Goal: Obtain resource: Obtain resource

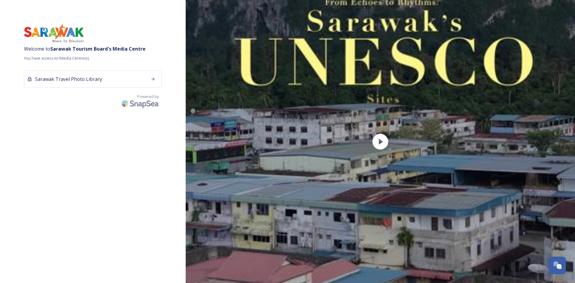
drag, startPoint x: 126, startPoint y: 60, endPoint x: 124, endPoint y: 67, distance: 6.6
click at [126, 61] on span "You have access to 1 Media Centre(s)." at bounding box center [93, 58] width 138 height 6
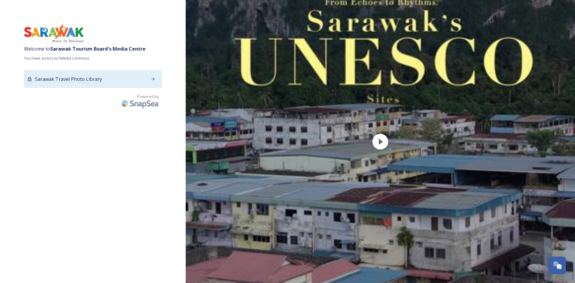
click at [128, 79] on div "Sarawak Travel Photo Library" at bounding box center [93, 78] width 138 height 17
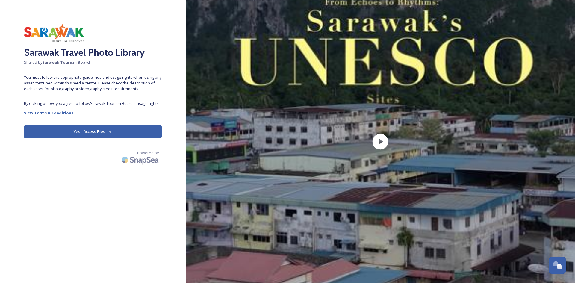
click at [104, 132] on button "Yes - Access Files" at bounding box center [93, 132] width 138 height 12
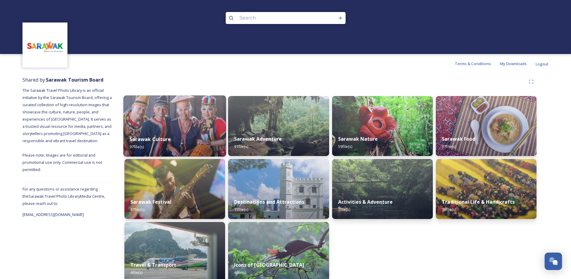
click at [188, 132] on div "Sarawak Culture 97 file(s)" at bounding box center [174, 142] width 103 height 27
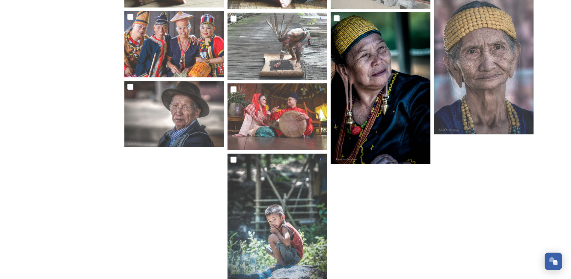
scroll to position [1883, 0]
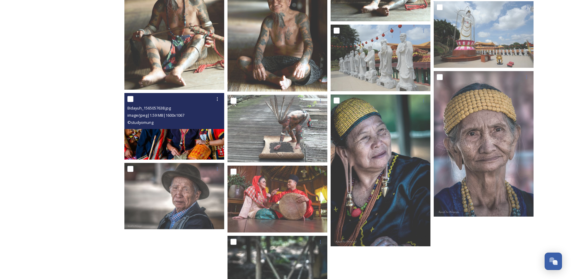
click at [191, 133] on img at bounding box center [174, 126] width 100 height 67
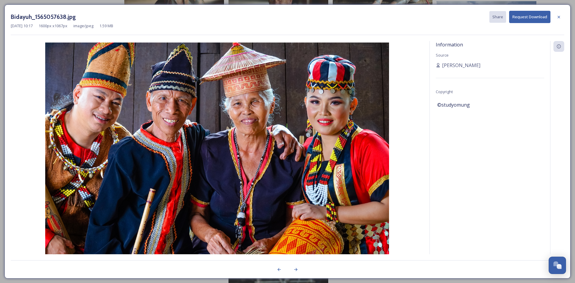
click at [2, 12] on div "Bidayuh_1565057638.jpg Share Request Download [DATE] 10:17 1600 px x 1067 px im…" at bounding box center [287, 141] width 575 height 283
click at [557, 16] on icon at bounding box center [559, 17] width 5 height 5
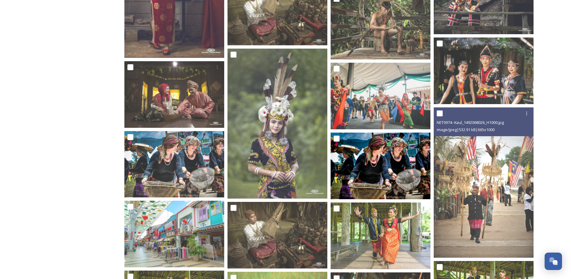
scroll to position [1344, 0]
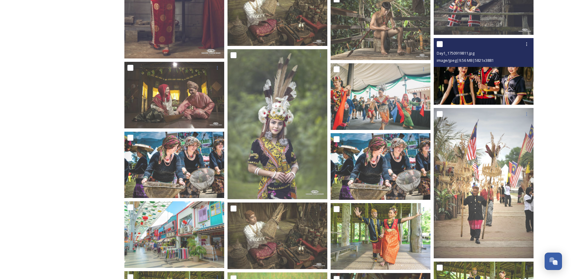
click at [480, 81] on img at bounding box center [483, 71] width 100 height 67
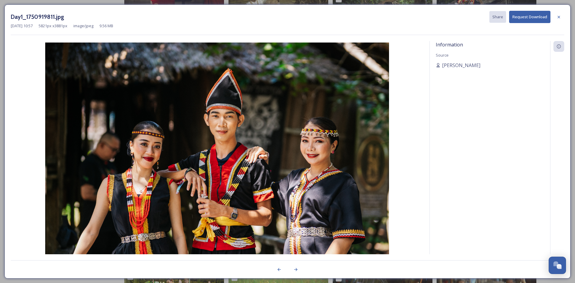
click at [0, 92] on div "Day1_1750919811.jpg Share Request Download [DATE] 10:57 5821 px x 3881 px image…" at bounding box center [287, 141] width 575 height 283
click at [561, 16] on div at bounding box center [559, 17] width 11 height 11
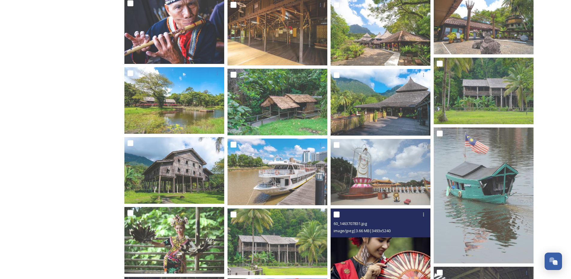
scroll to position [834, 0]
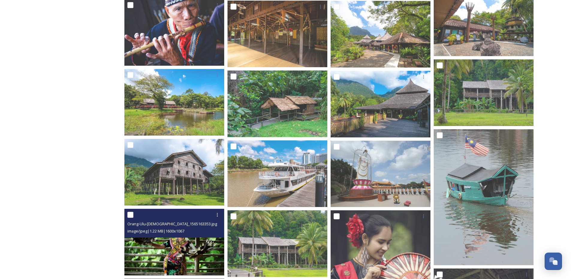
click at [157, 248] on img at bounding box center [174, 242] width 100 height 67
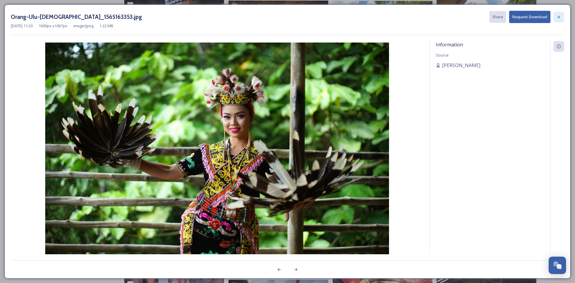
click at [559, 18] on icon at bounding box center [559, 17] width 5 height 5
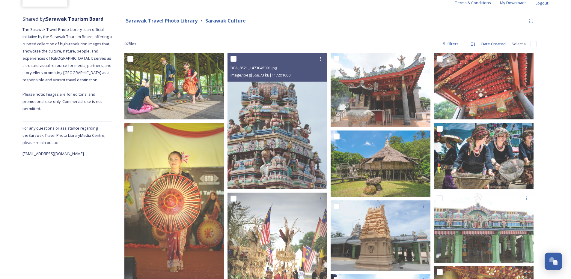
scroll to position [0, 0]
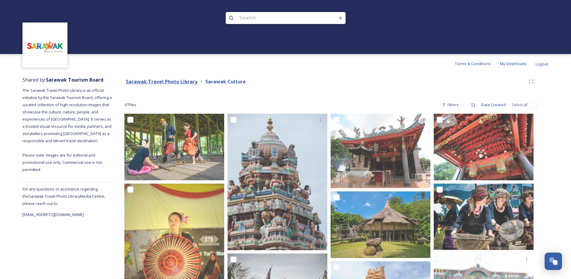
click at [168, 81] on strong "Sarawak Travel Photo Library" at bounding box center [162, 81] width 72 height 7
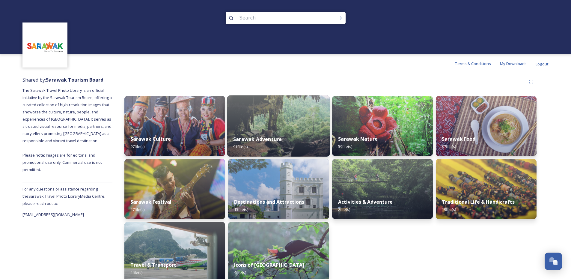
scroll to position [9, 0]
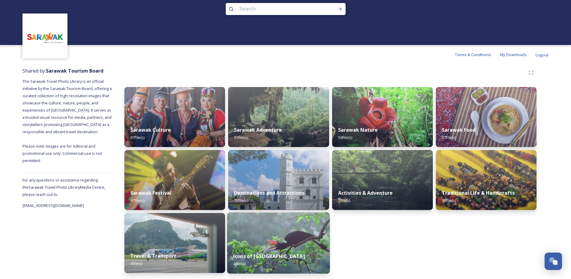
click at [282, 237] on img at bounding box center [278, 242] width 103 height 61
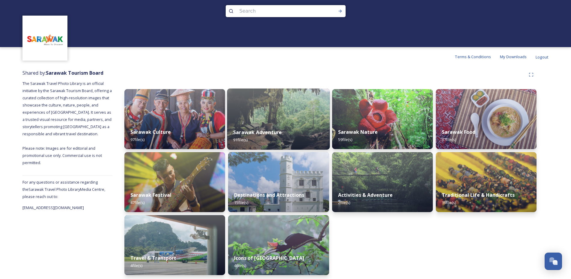
scroll to position [9, 0]
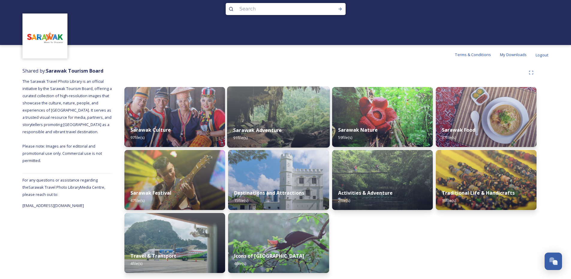
click at [268, 124] on div "Sarawak Adventure 91 file(s)" at bounding box center [278, 133] width 103 height 27
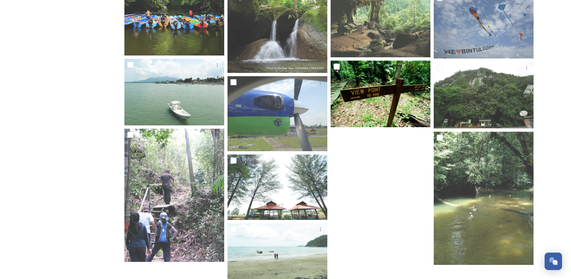
scroll to position [359, 0]
